Goal: Navigation & Orientation: Understand site structure

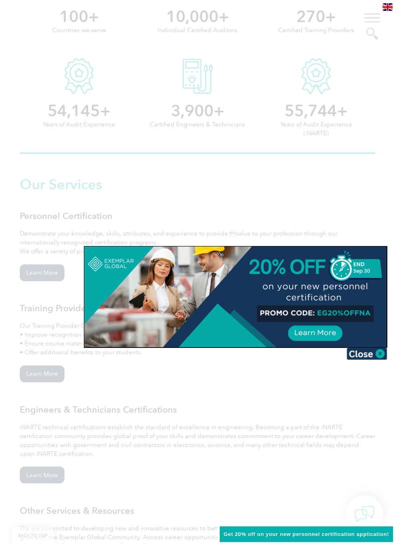
scroll to position [451, 0]
click at [384, 352] on img at bounding box center [366, 353] width 40 height 12
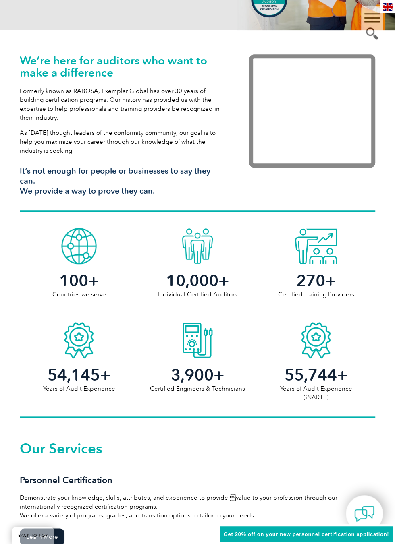
scroll to position [0, 0]
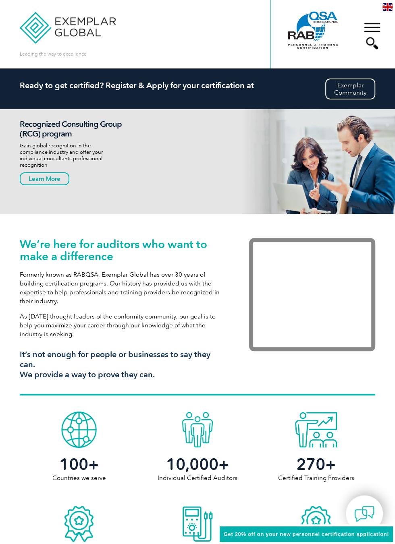
click at [375, 29] on div "▼" at bounding box center [372, 36] width 22 height 40
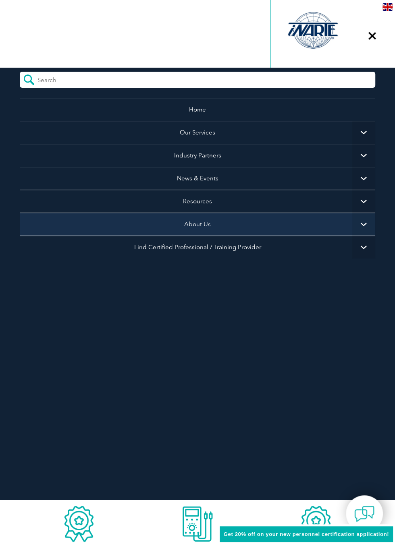
click at [276, 229] on link "About Us" at bounding box center [197, 224] width 355 height 23
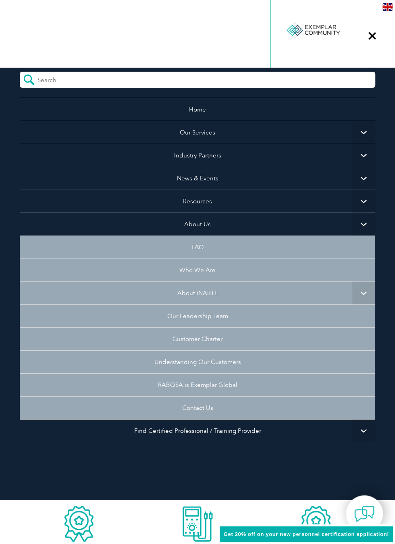
click at [311, 472] on ul "Home Our Services Getting Certified Individual Certifications Engineers & Techn…" at bounding box center [197, 290] width 355 height 385
click at [380, 33] on div "▼" at bounding box center [372, 36] width 22 height 40
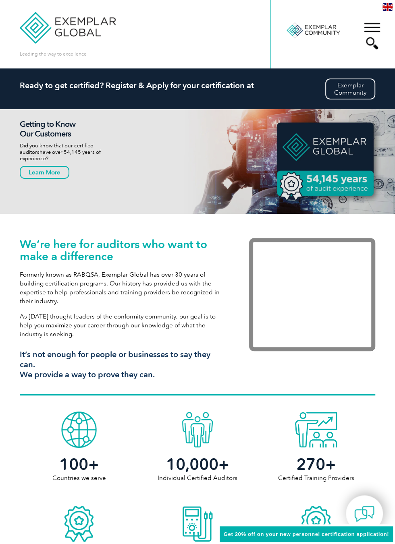
click at [322, 30] on div at bounding box center [312, 30] width 54 height 44
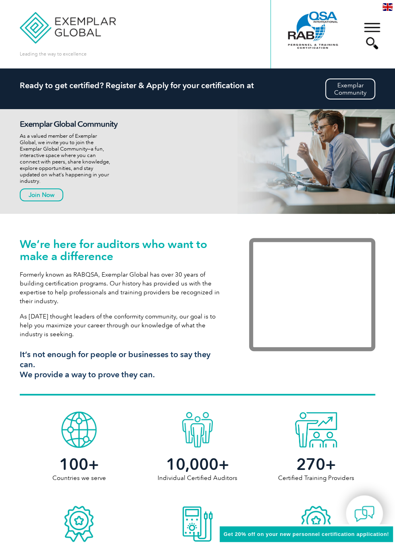
click at [81, 26] on img at bounding box center [68, 21] width 96 height 43
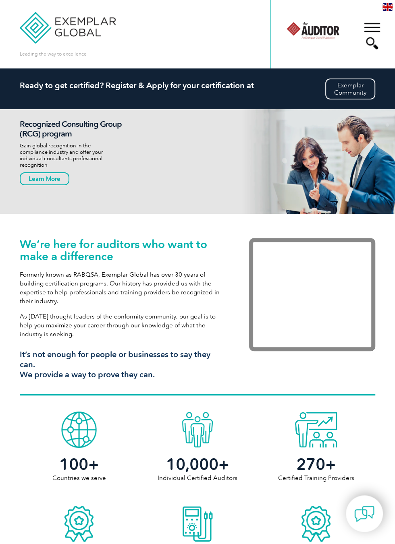
click at [380, 23] on div "▼" at bounding box center [372, 36] width 22 height 40
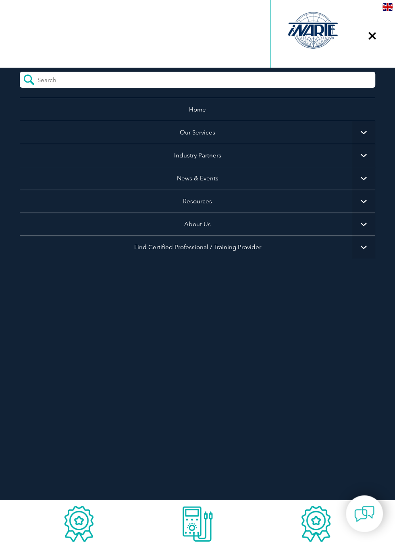
click at [376, 37] on div "▼" at bounding box center [372, 36] width 22 height 40
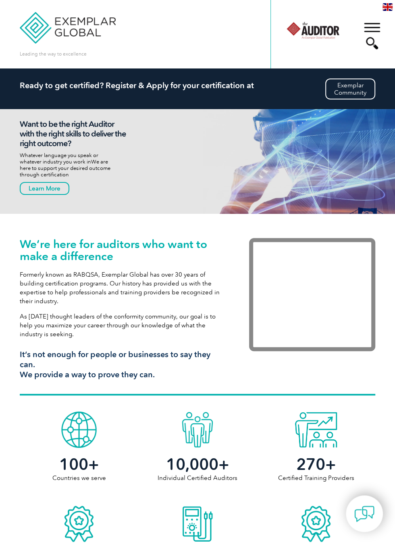
click at [321, 31] on div at bounding box center [312, 30] width 54 height 44
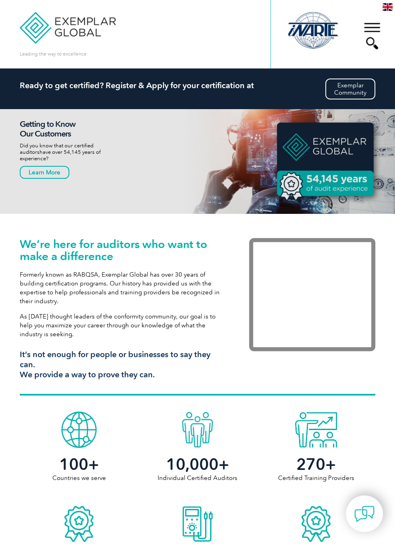
click at [318, 29] on div at bounding box center [312, 30] width 54 height 44
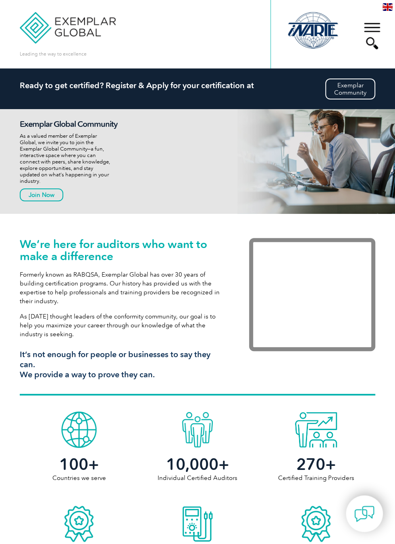
click at [320, 30] on div at bounding box center [312, 30] width 54 height 44
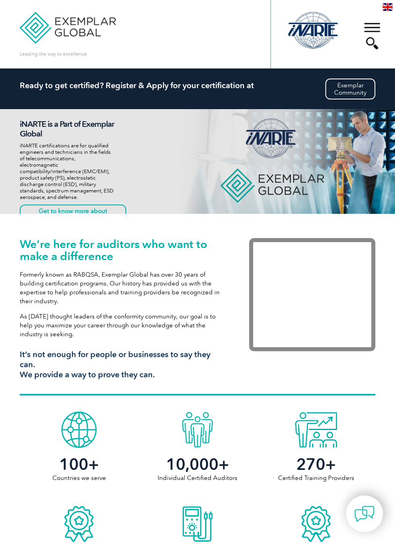
click at [326, 29] on div at bounding box center [312, 30] width 54 height 44
click at [329, 28] on div at bounding box center [312, 30] width 54 height 44
click at [328, 28] on div at bounding box center [312, 30] width 54 height 44
click at [327, 30] on div at bounding box center [312, 30] width 54 height 44
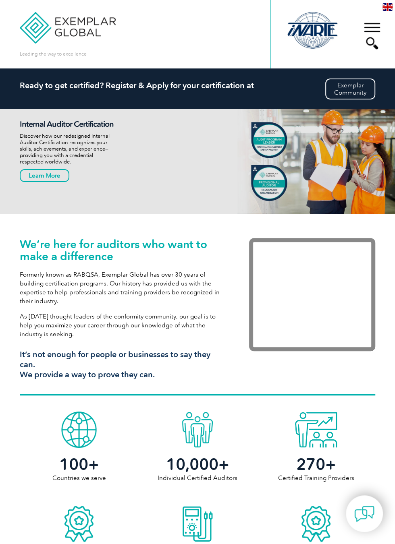
click at [377, 29] on div "▼" at bounding box center [372, 36] width 22 height 40
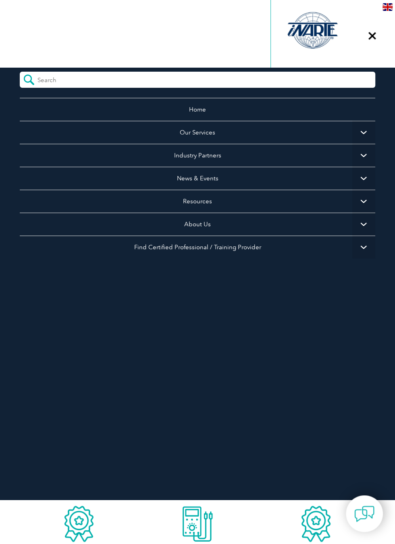
click at [322, 26] on div at bounding box center [312, 30] width 54 height 44
click at [372, 39] on div "▼" at bounding box center [372, 36] width 22 height 40
